Goal: Task Accomplishment & Management: Manage account settings

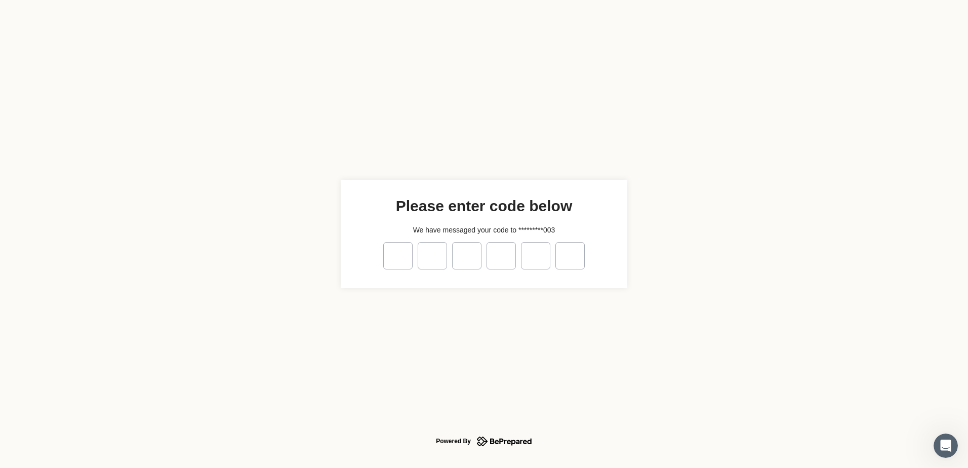
type input "*"
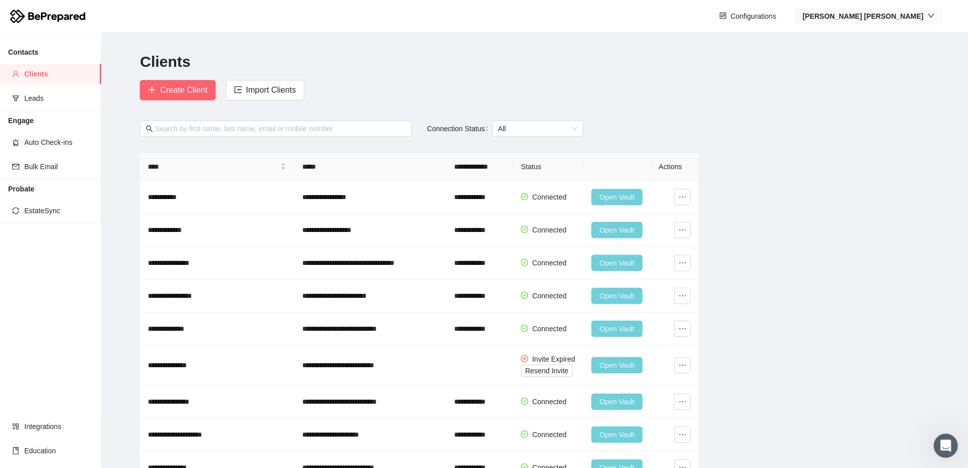
click at [904, 18] on strong "[PERSON_NAME]" at bounding box center [862, 16] width 121 height 8
click at [912, 53] on span "Company" at bounding box center [914, 52] width 45 height 11
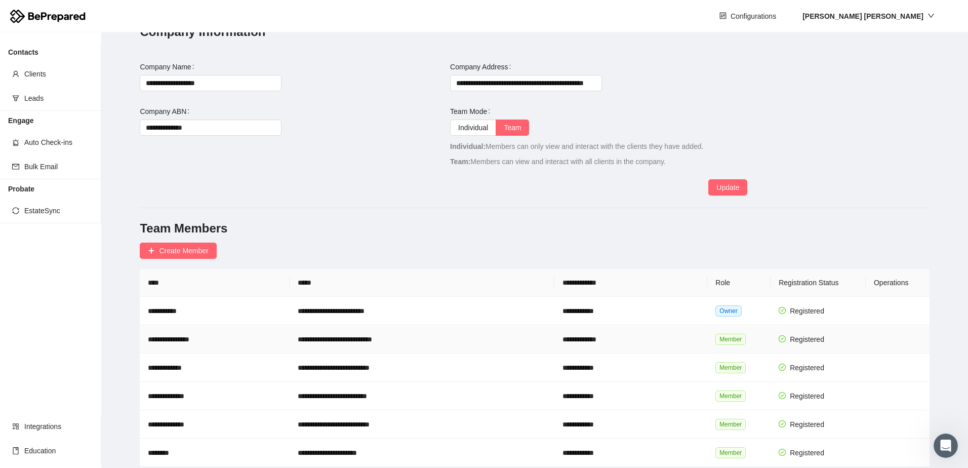
scroll to position [43, 0]
